Goal: Obtain resource: Download file/media

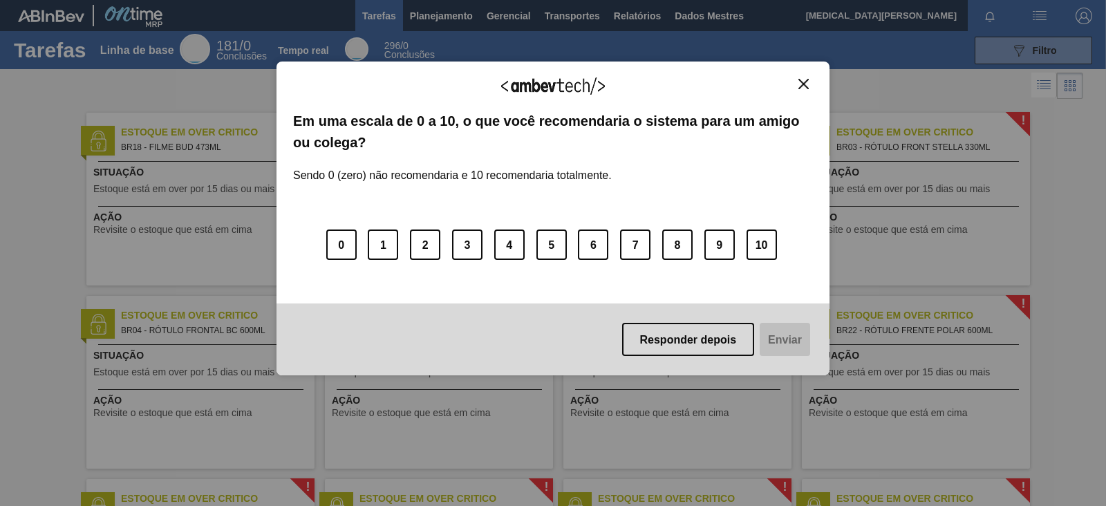
click at [807, 88] on img "Fechar" at bounding box center [803, 84] width 10 height 10
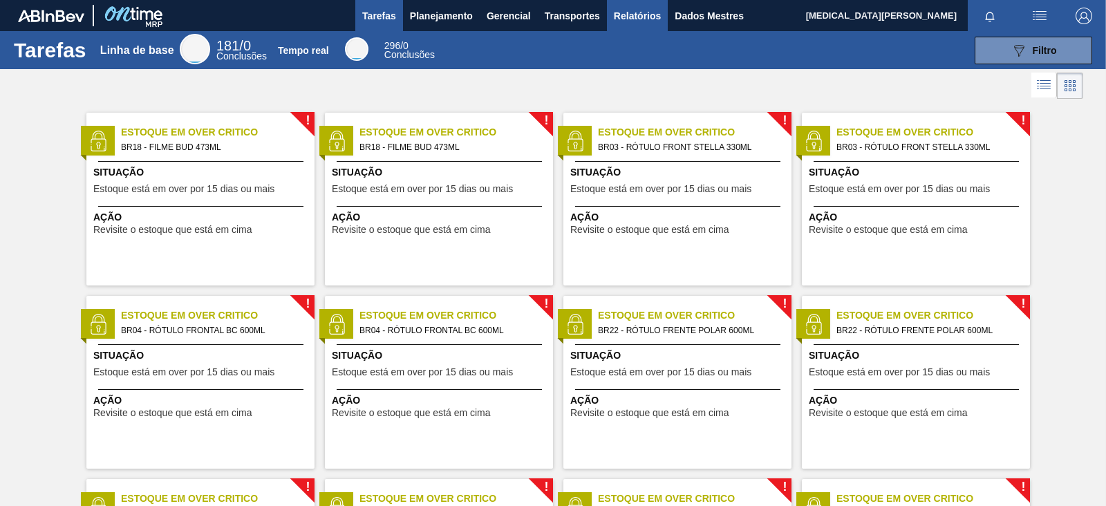
click at [658, 26] on button "Relatórios" at bounding box center [637, 15] width 61 height 31
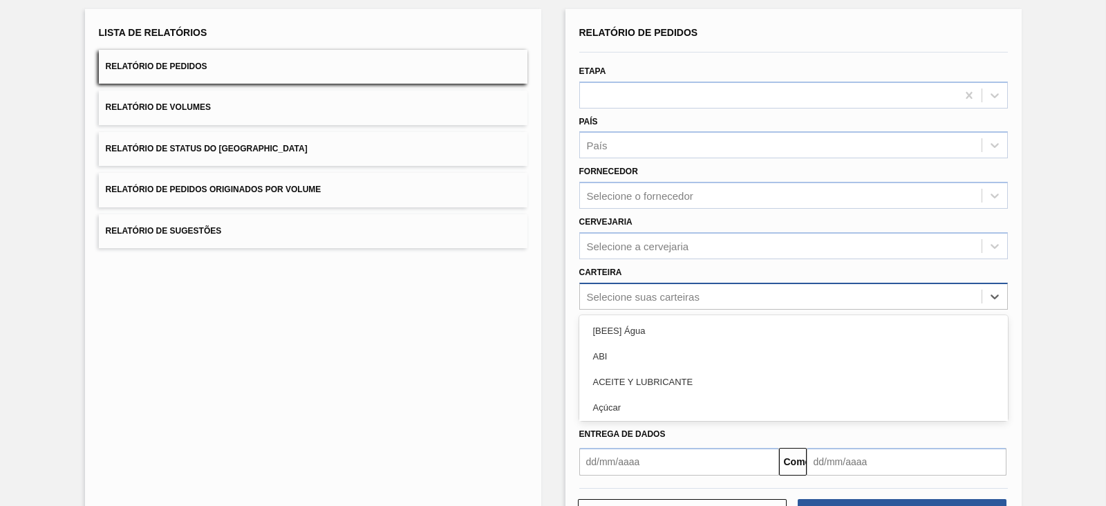
click at [630, 310] on div "option [BEES] Água focused, 1 of 101. 101 results available. Use Up and Down to…" at bounding box center [793, 296] width 429 height 27
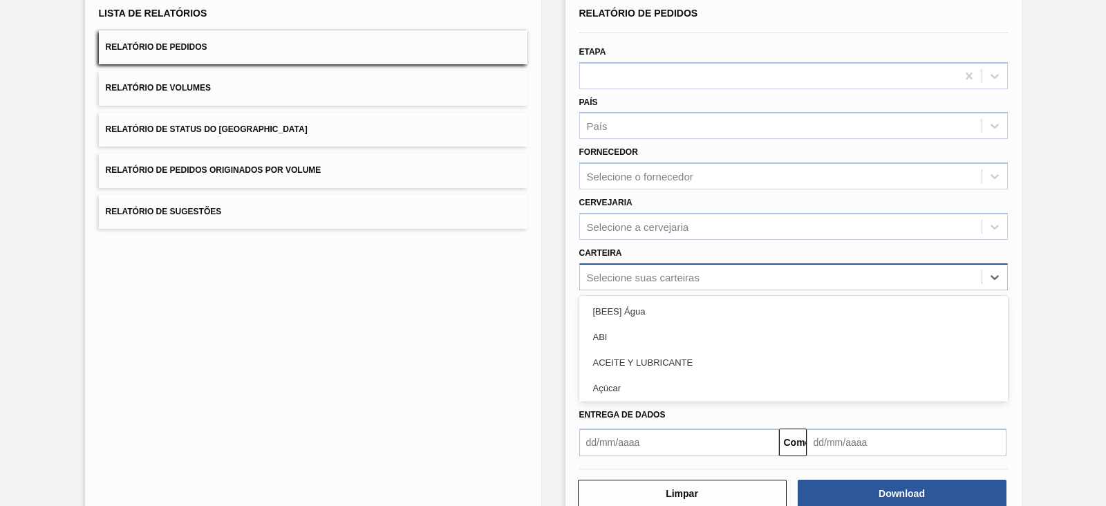
scroll to position [100, 0]
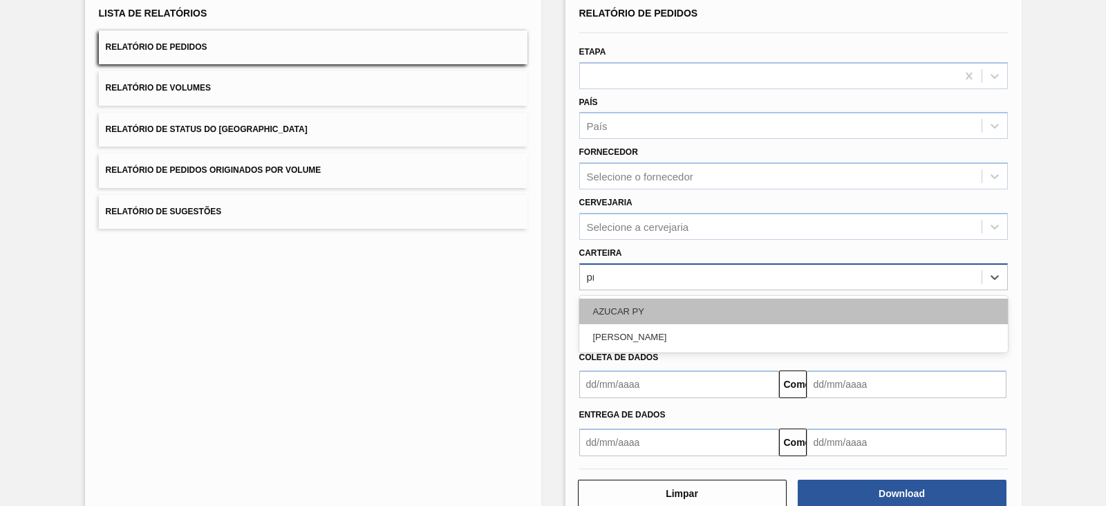
type input "pr"
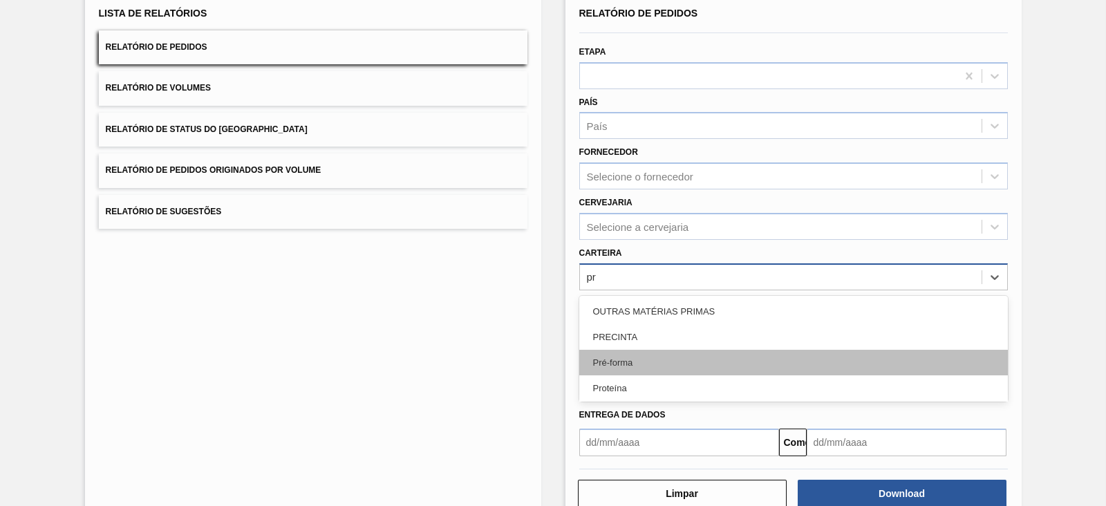
click at [657, 368] on div "Pré-forma" at bounding box center [793, 363] width 429 height 26
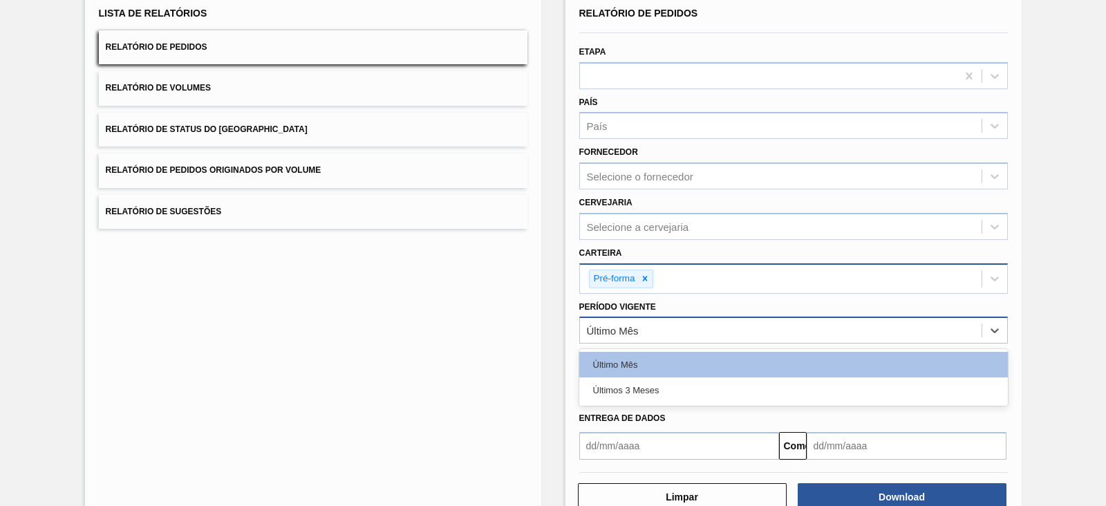
click at [660, 323] on div "Último Mês" at bounding box center [781, 331] width 402 height 20
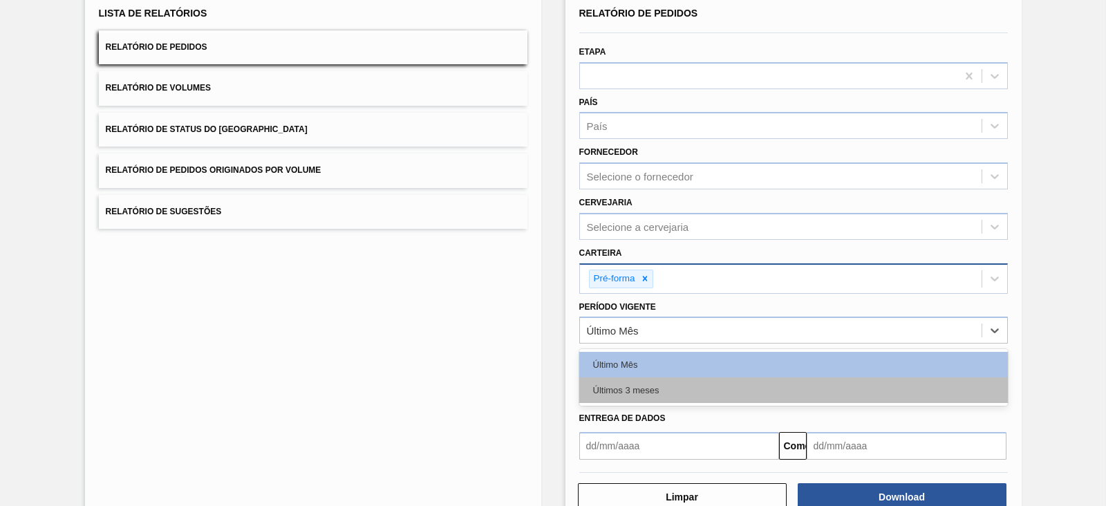
click at [633, 388] on font "Últimos 3 meses" at bounding box center [626, 390] width 66 height 10
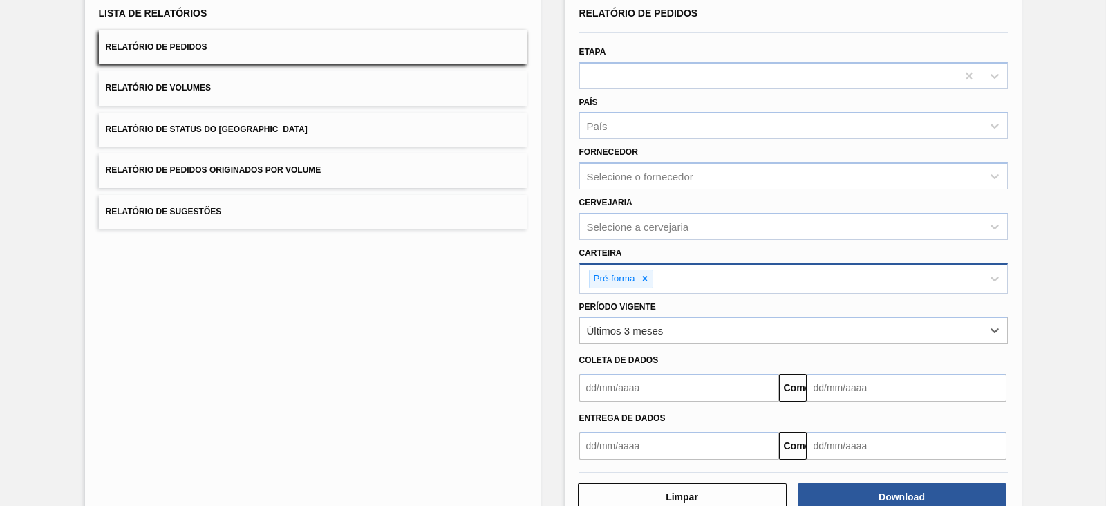
click at [633, 388] on input "text" at bounding box center [679, 388] width 200 height 28
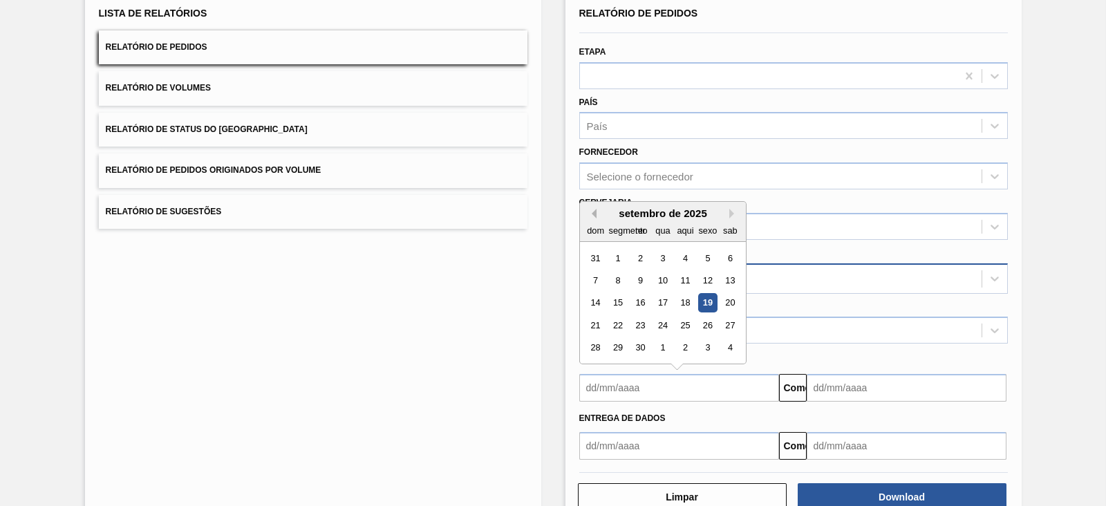
click at [592, 214] on button "Mês anterior" at bounding box center [592, 214] width 10 height 10
click at [643, 255] on div "1" at bounding box center [639, 258] width 19 height 19
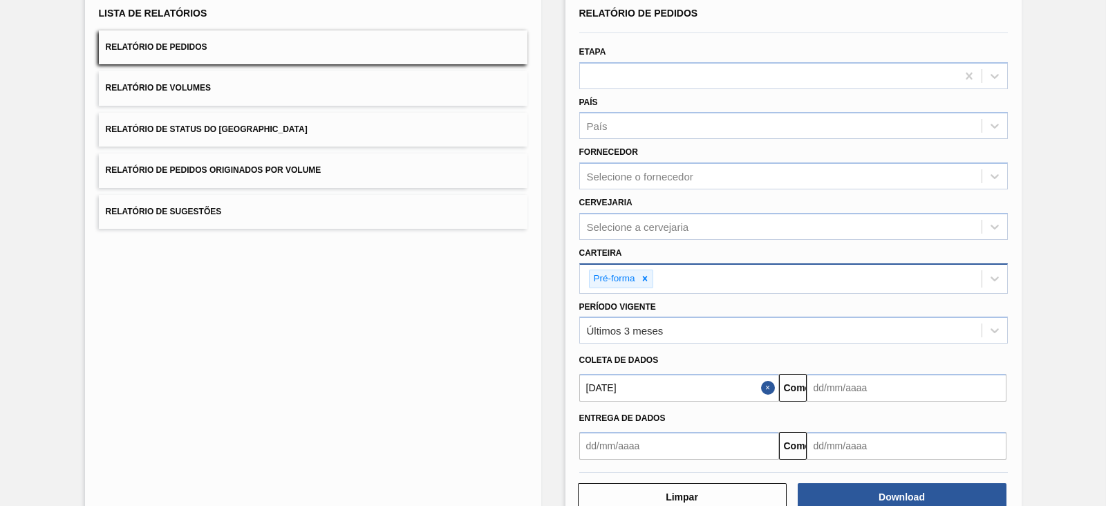
type input "[DATE]"
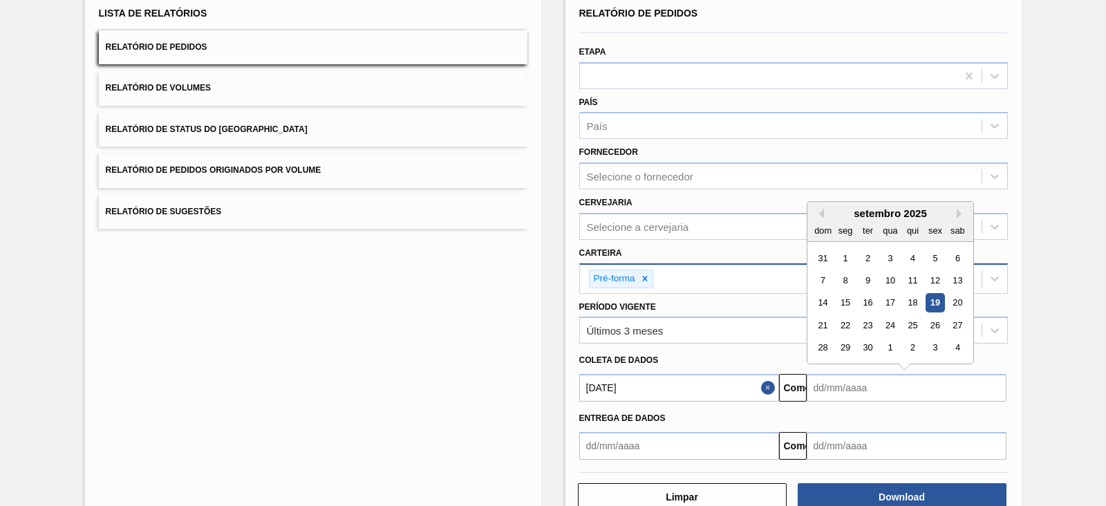
click at [838, 382] on input "text" at bounding box center [907, 388] width 200 height 28
click at [867, 321] on font "23" at bounding box center [868, 325] width 10 height 10
type input "[DATE]"
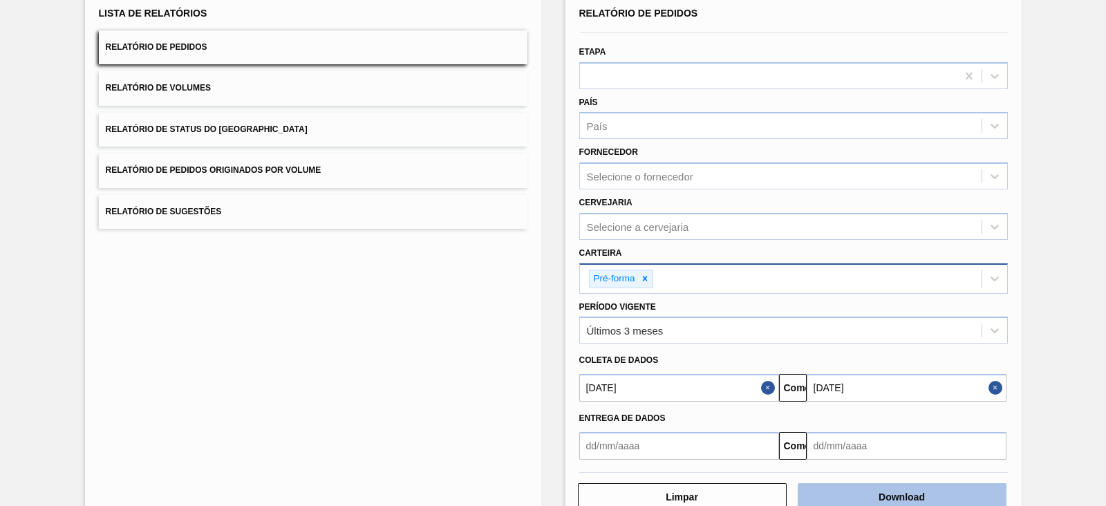
click at [928, 499] on button "Download" at bounding box center [902, 497] width 209 height 28
